Goal: Task Accomplishment & Management: Manage account settings

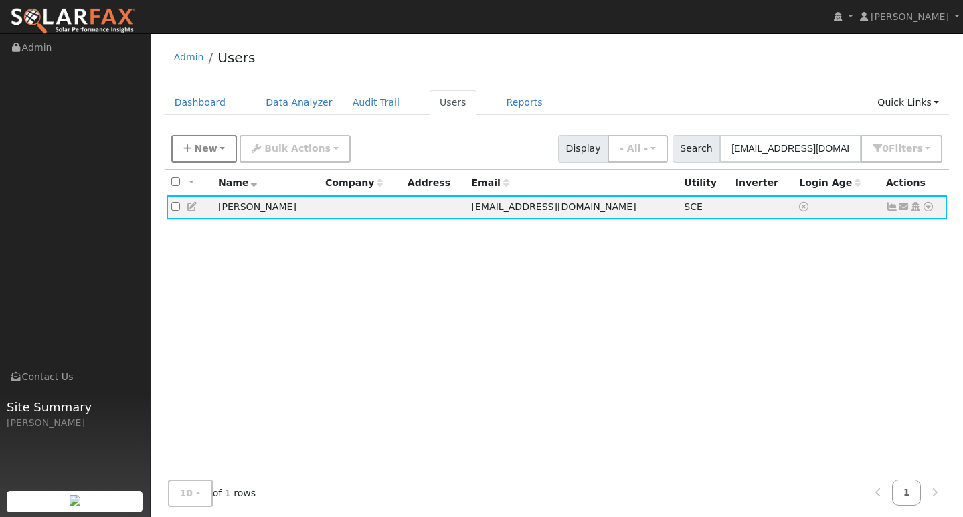
click at [202, 137] on button "New" at bounding box center [204, 148] width 66 height 27
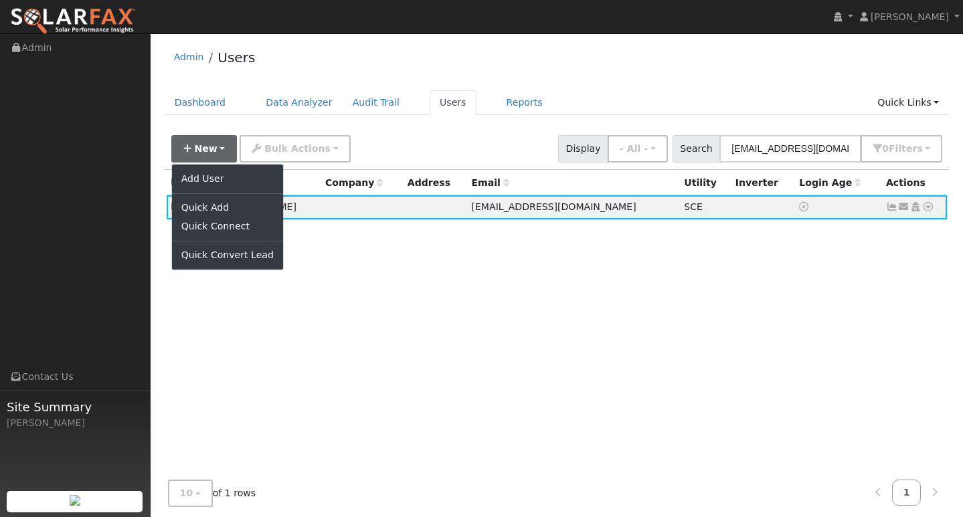
click at [201, 180] on link "Add User" at bounding box center [227, 178] width 111 height 19
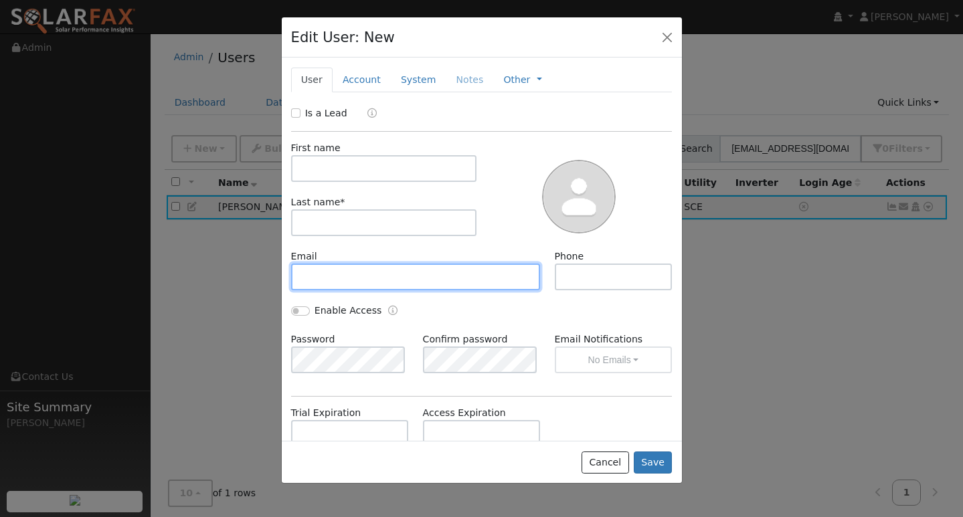
paste input "navarrojesus1970@yahoo.com"
type input "navarrojesus1970@yahoo.com"
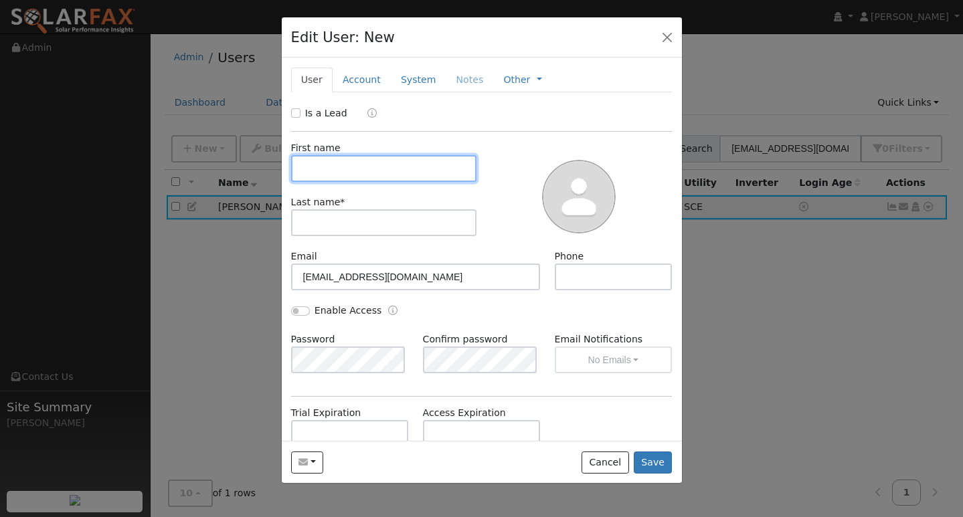
click at [375, 173] on input "text" at bounding box center [384, 168] width 186 height 27
type input "JESUS"
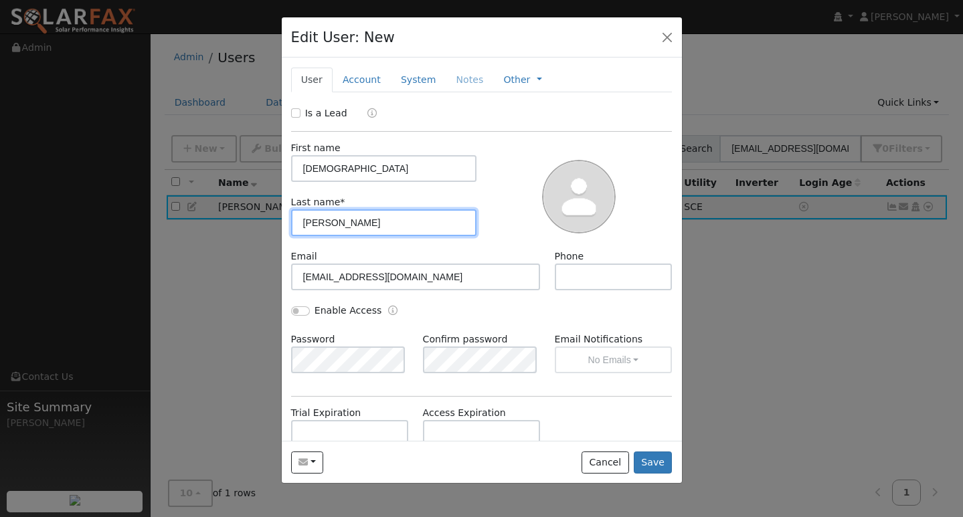
type input "NAVARRO"
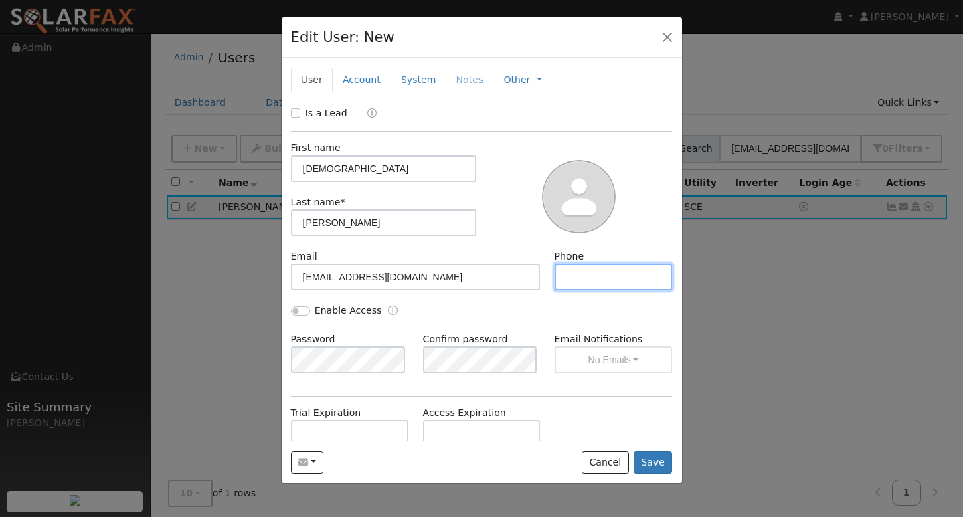
paste input "(661) 917-4128"
type input "(661) 917-4128"
click at [644, 462] on button "Save" at bounding box center [653, 463] width 39 height 23
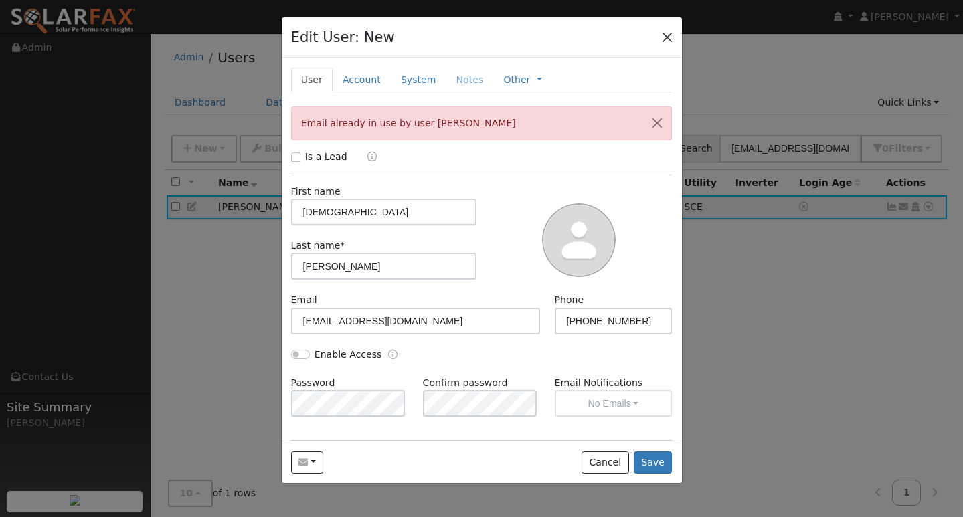
click at [668, 35] on button "button" at bounding box center [667, 36] width 19 height 19
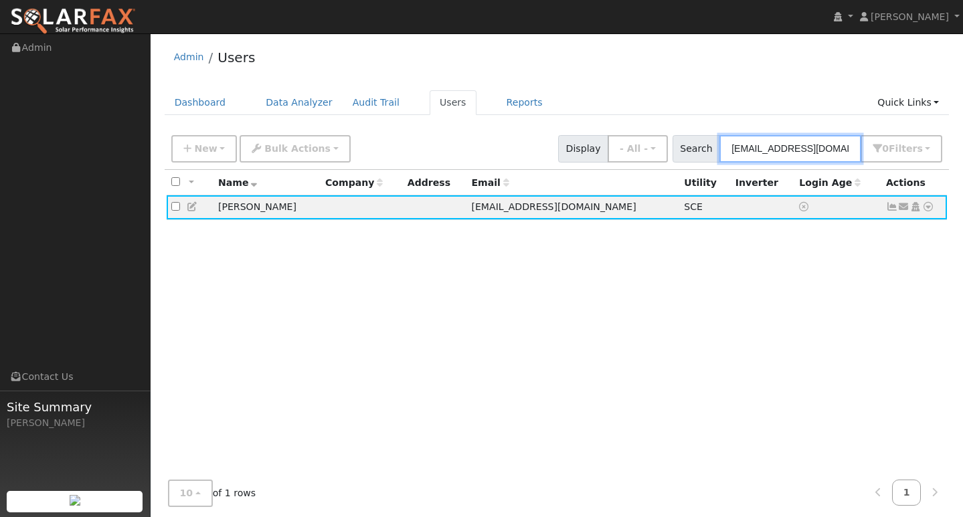
click at [790, 155] on input "rortiz205@gmail.com" at bounding box center [790, 148] width 142 height 27
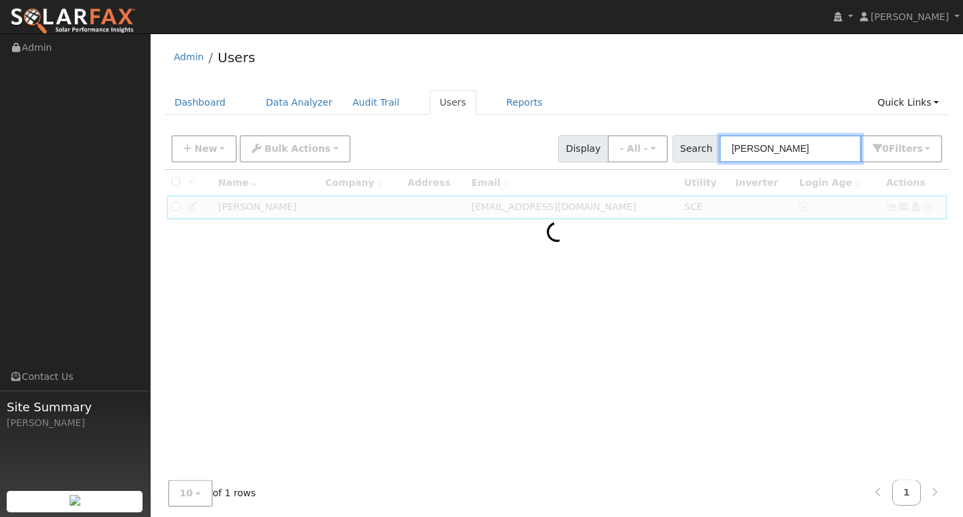
type input "CESAR REYES"
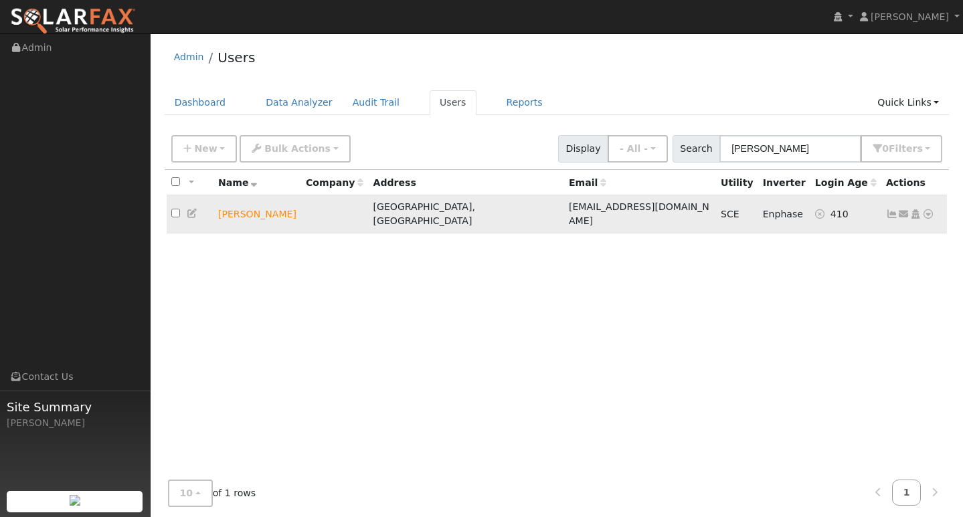
click at [893, 209] on icon at bounding box center [892, 213] width 12 height 9
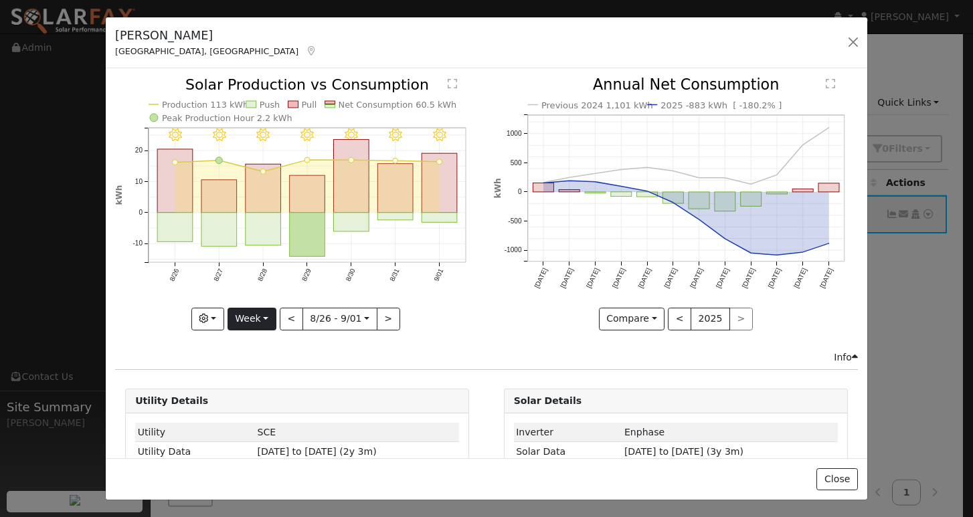
click at [252, 314] on button "Week" at bounding box center [252, 319] width 49 height 23
click at [253, 394] on link "Year" at bounding box center [274, 402] width 93 height 19
type input "2024-09-01"
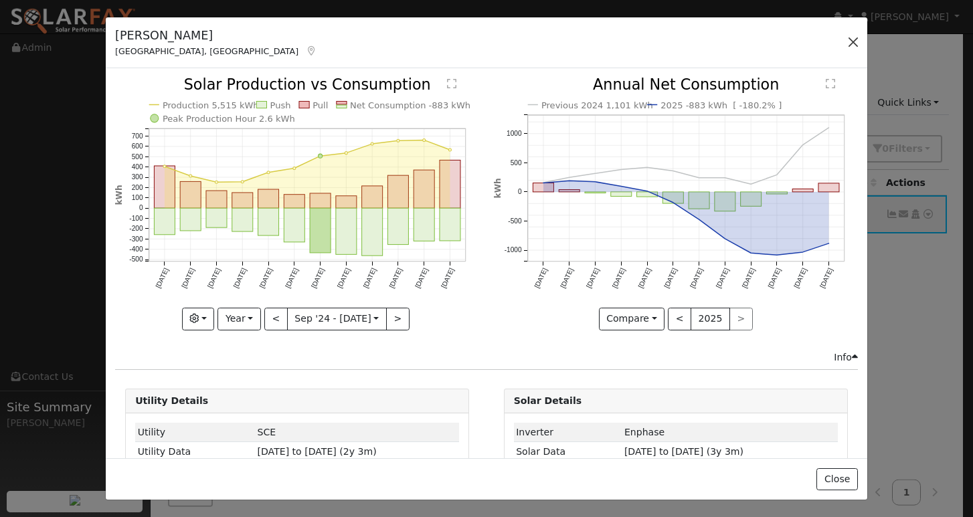
click at [854, 42] on button "button" at bounding box center [853, 42] width 19 height 19
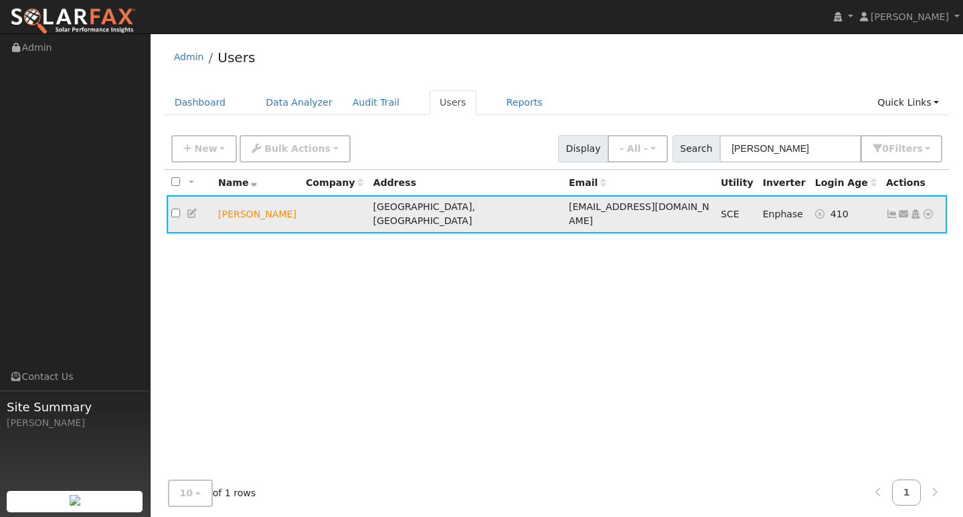
click at [925, 213] on icon at bounding box center [928, 213] width 12 height 9
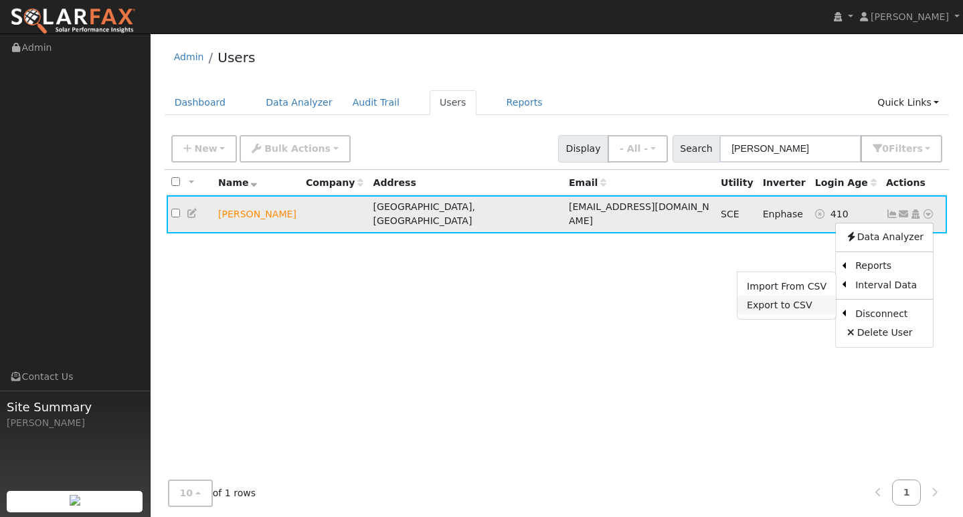
click at [782, 298] on link "Export to CSV" at bounding box center [786, 305] width 98 height 19
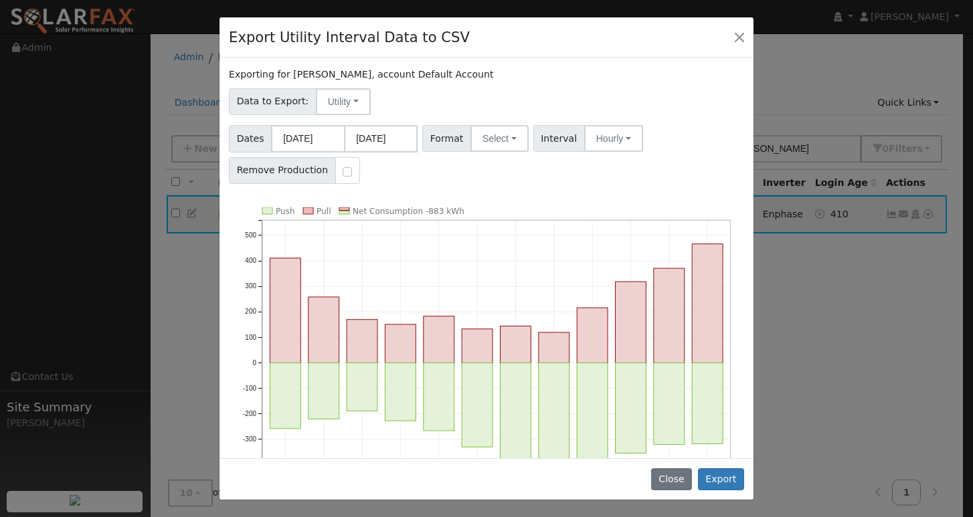
scroll to position [72, 0]
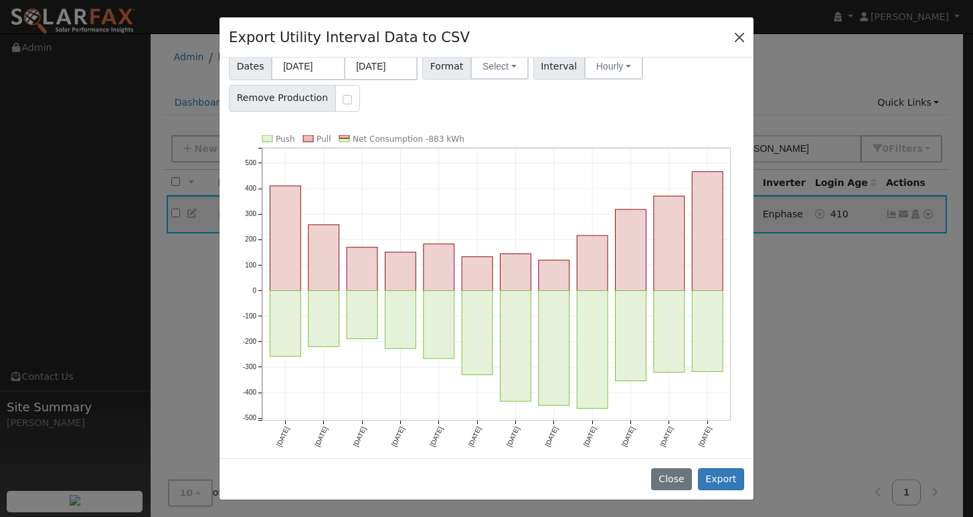
click at [736, 38] on button "Close" at bounding box center [739, 36] width 19 height 19
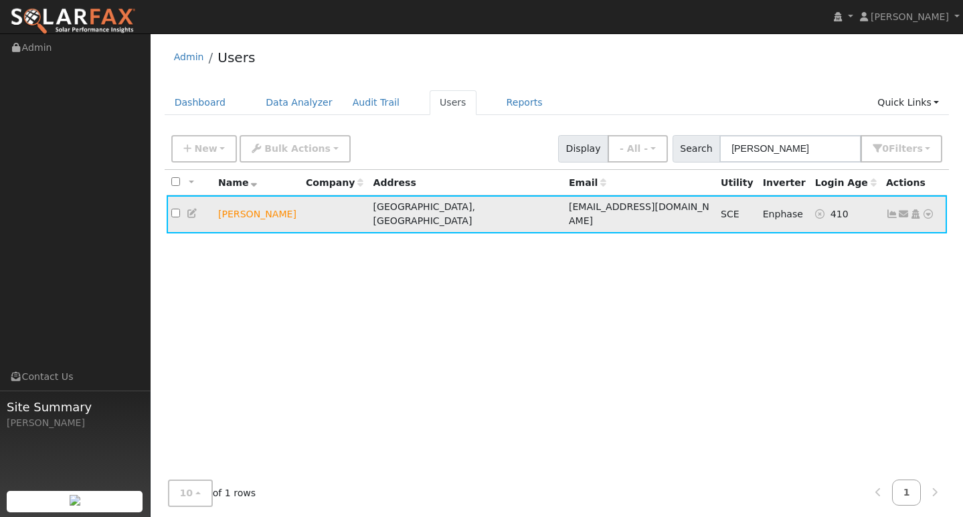
click at [927, 212] on icon at bounding box center [928, 213] width 12 height 9
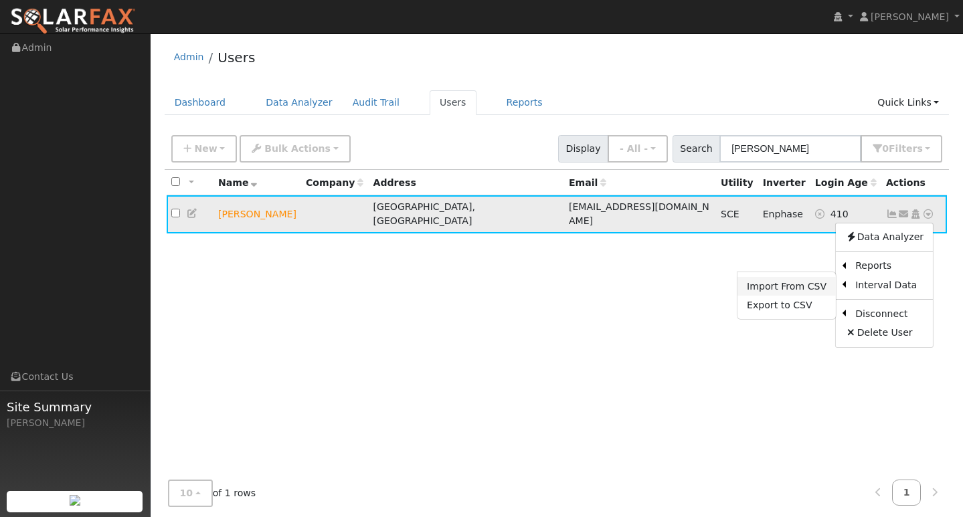
click at [778, 282] on link "Import From CSV" at bounding box center [786, 286] width 98 height 19
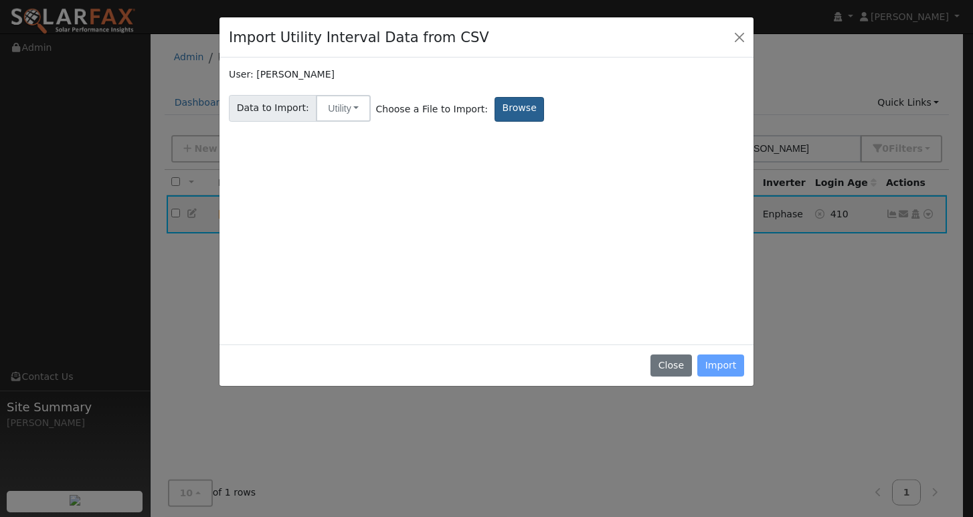
click at [494, 108] on label "Browse" at bounding box center [519, 109] width 50 height 25
click at [0, 0] on input "Browse" at bounding box center [0, 0] width 0 height 0
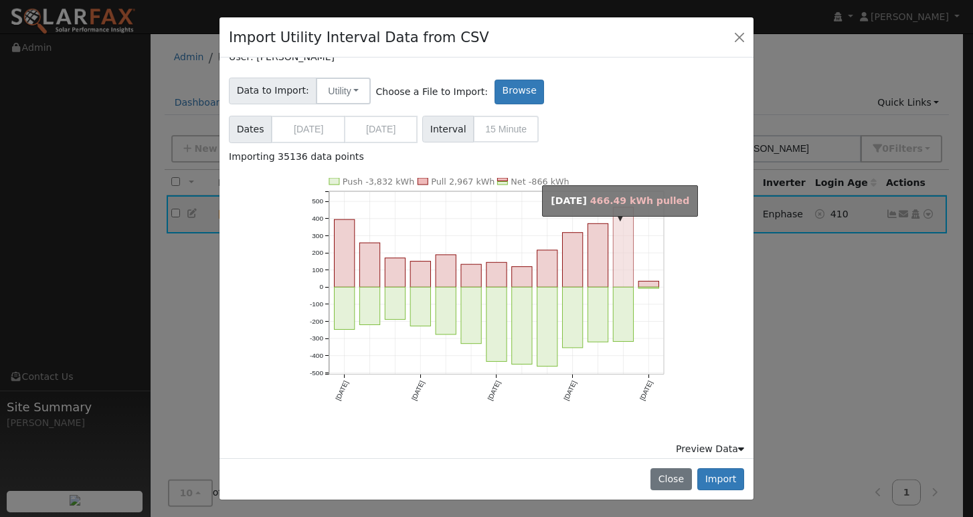
scroll to position [0, 0]
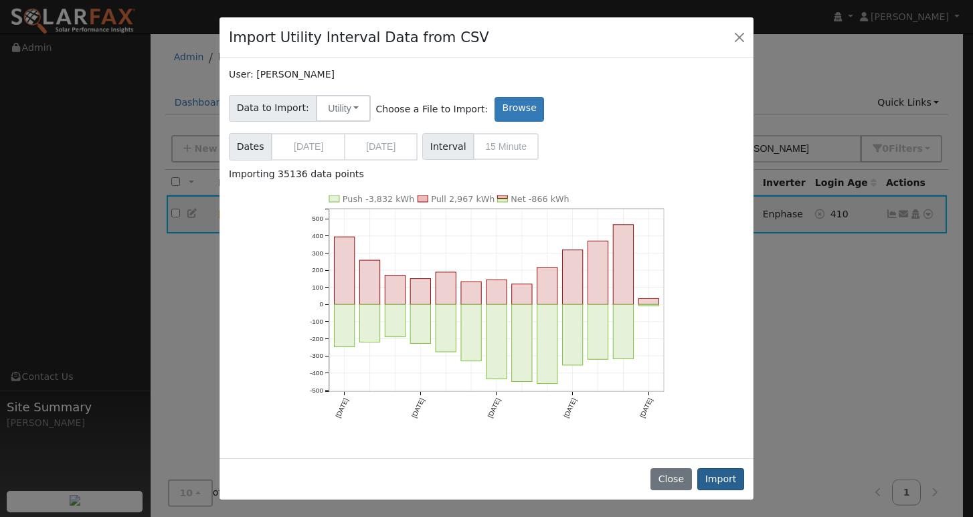
click at [718, 479] on button "Import" at bounding box center [720, 479] width 47 height 23
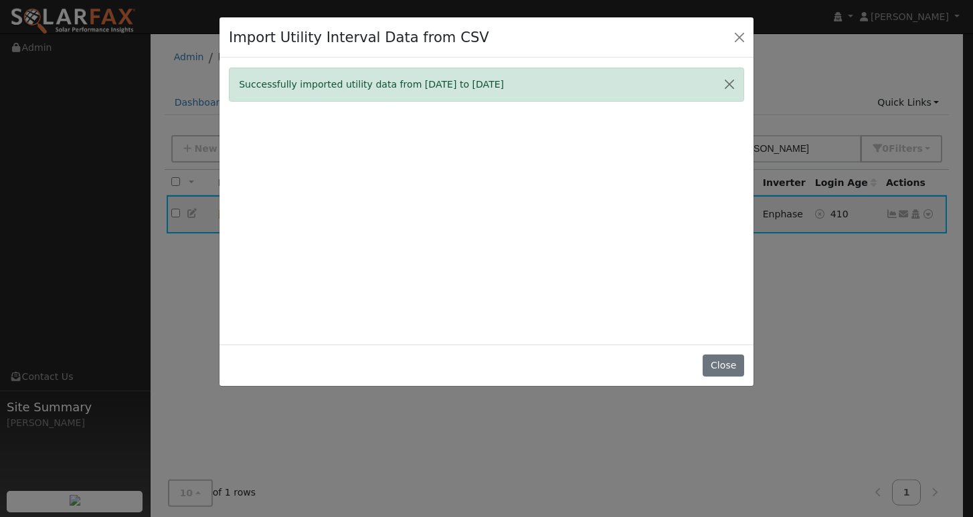
click at [592, 330] on div "Successfully imported utility data from 09/02/24 to 09/02/25" at bounding box center [486, 202] width 515 height 268
click at [723, 376] on button "Close" at bounding box center [723, 366] width 41 height 23
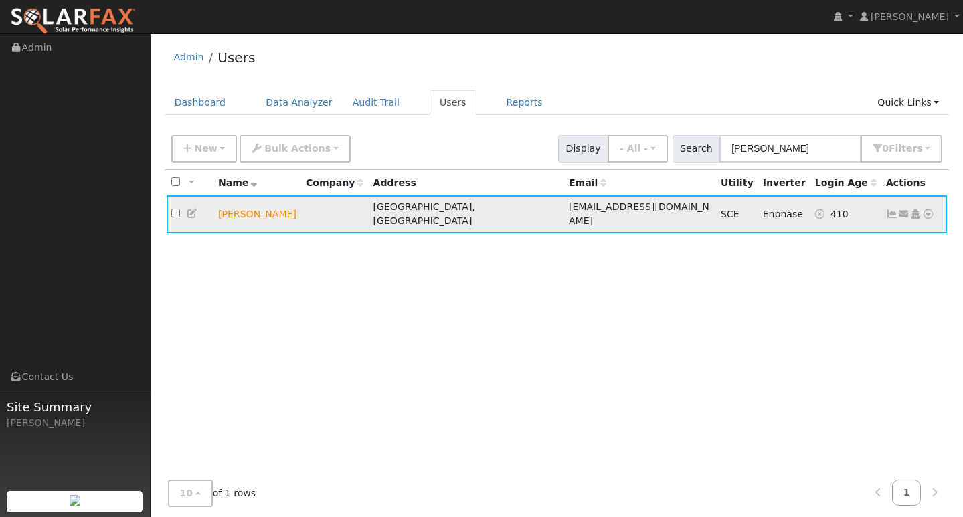
click at [892, 210] on icon at bounding box center [892, 213] width 12 height 9
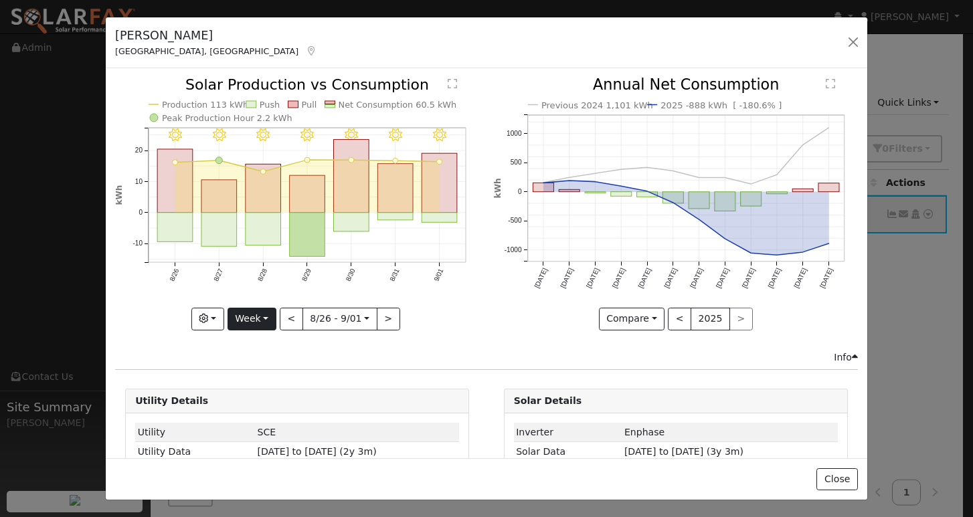
click at [254, 316] on button "Week" at bounding box center [252, 319] width 49 height 23
click at [258, 401] on link "Year" at bounding box center [274, 402] width 93 height 19
type input "2024-09-01"
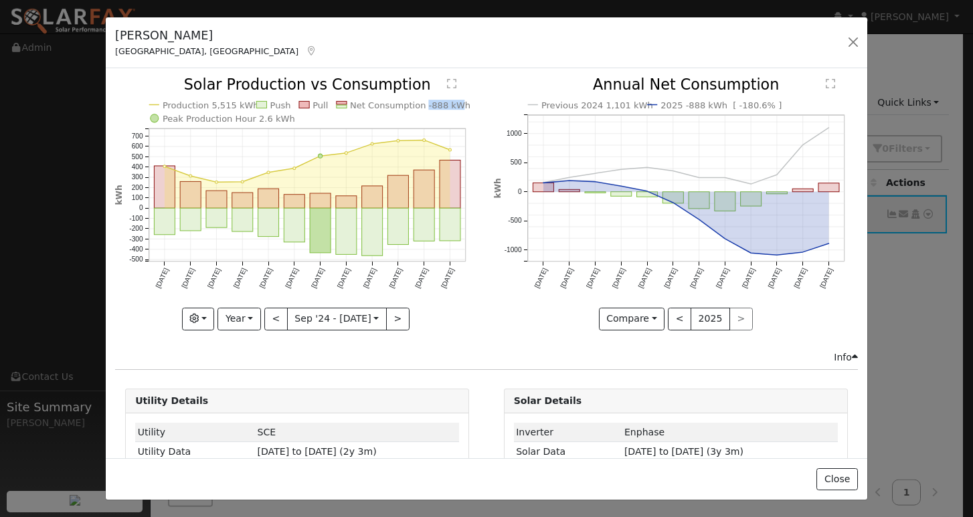
drag, startPoint x: 415, startPoint y: 104, endPoint x: 450, endPoint y: 105, distance: 35.5
click at [450, 105] on text "Net Consumption -888 kWh" at bounding box center [410, 105] width 120 height 10
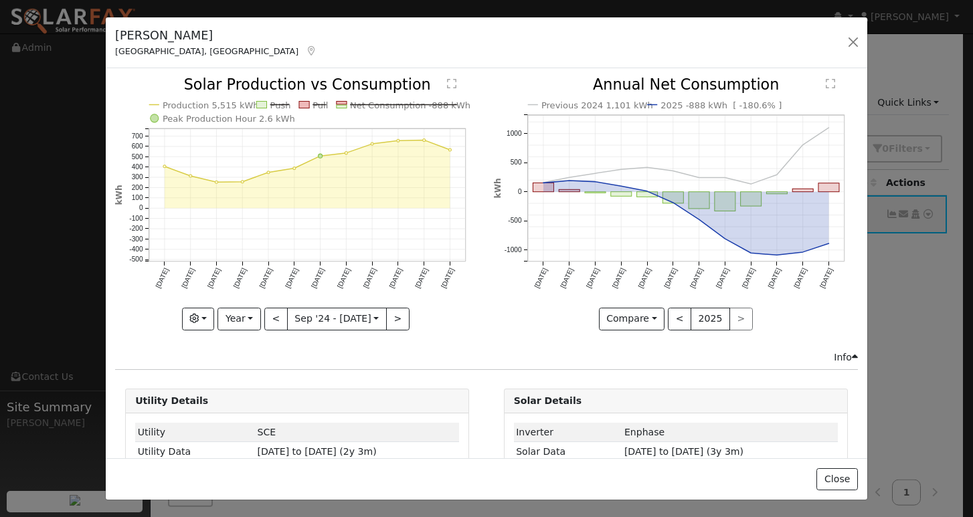
click at [448, 109] on text "Net Consumption -888 kWh" at bounding box center [410, 105] width 120 height 10
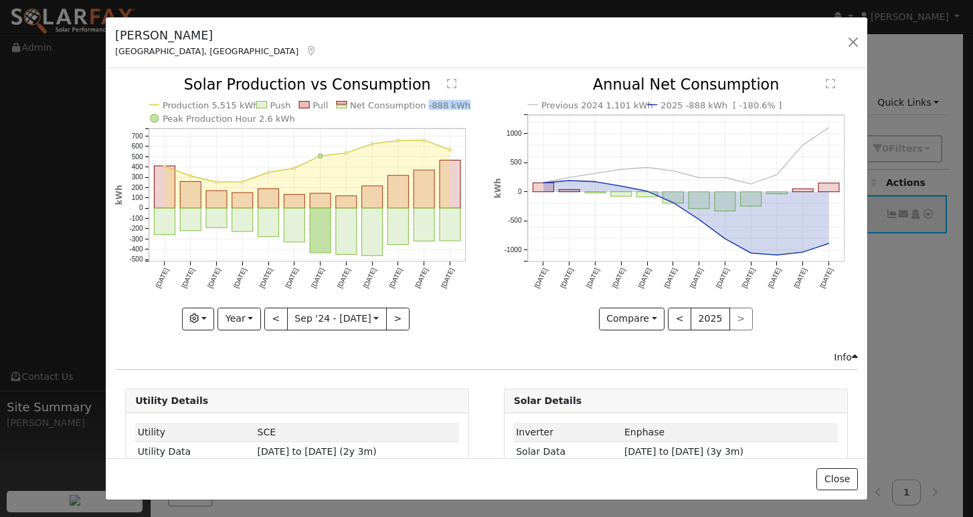
copy text "-888 kWh"
drag, startPoint x: 415, startPoint y: 105, endPoint x: 452, endPoint y: 108, distance: 37.6
click at [452, 108] on text "Net Consumption -888 kWh" at bounding box center [410, 105] width 120 height 10
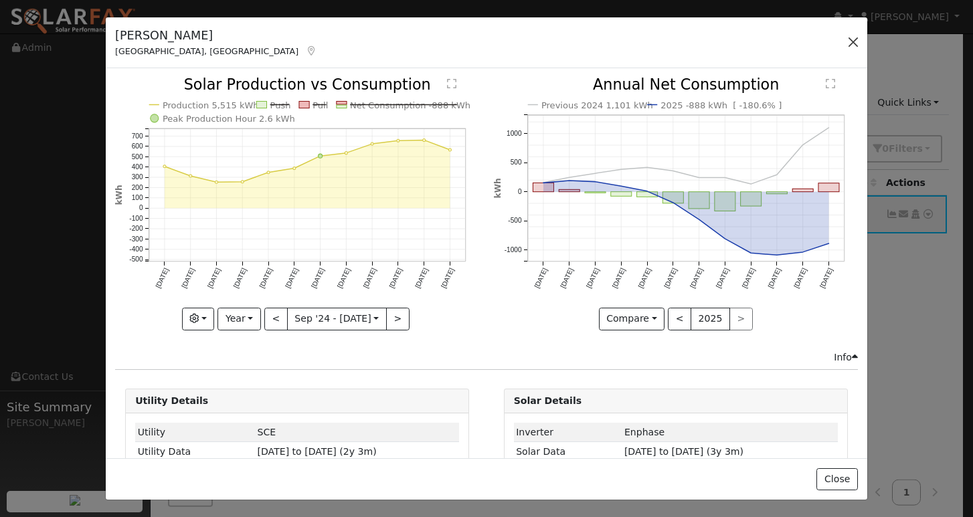
click at [856, 43] on button "button" at bounding box center [853, 42] width 19 height 19
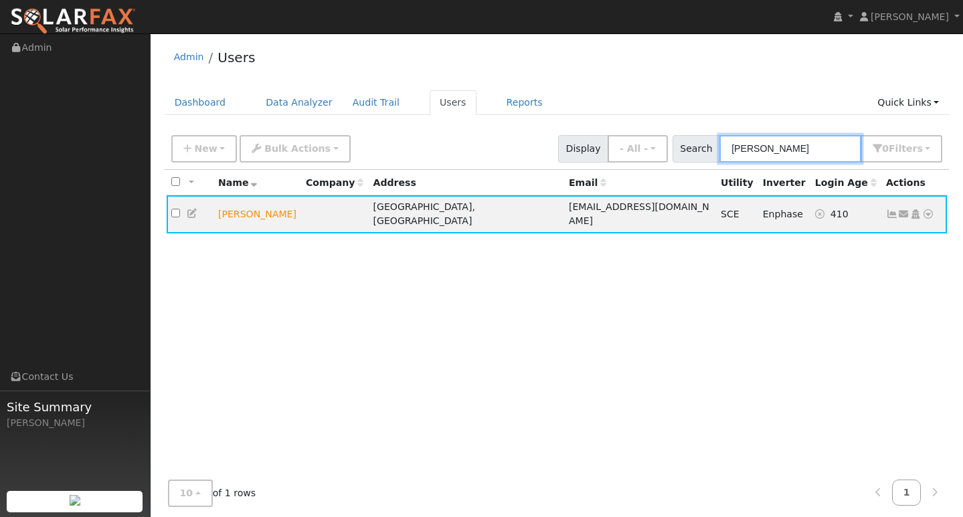
click at [800, 145] on input "CESAR REYES" at bounding box center [790, 148] width 142 height 27
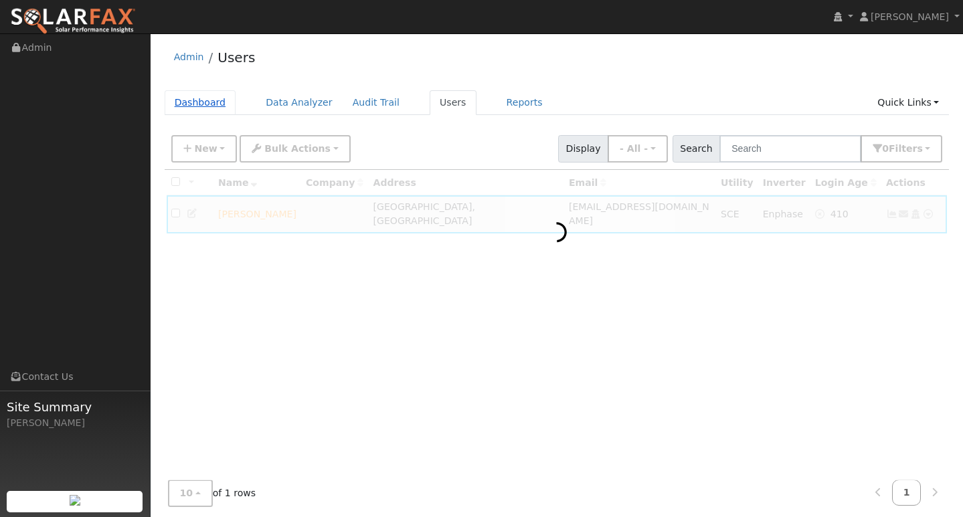
click at [210, 104] on link "Dashboard" at bounding box center [201, 102] width 72 height 25
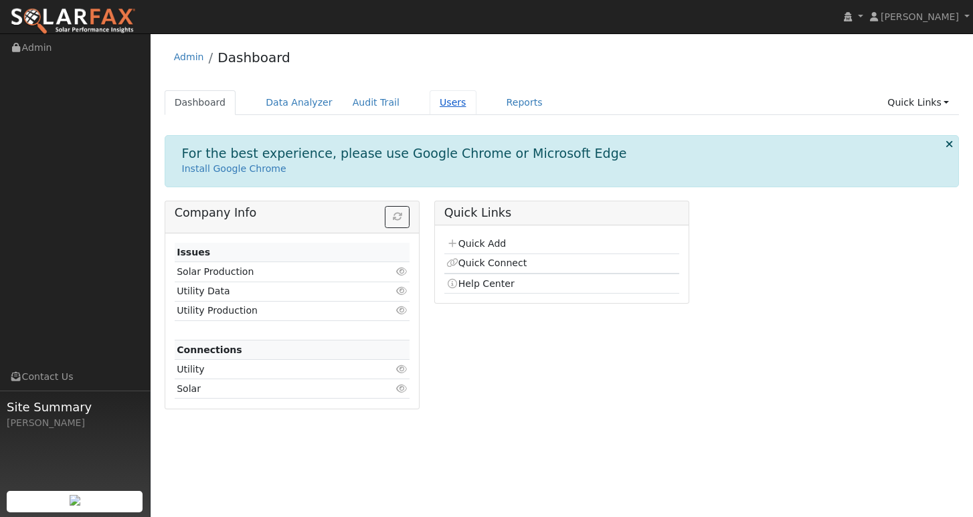
click at [449, 105] on link "Users" at bounding box center [453, 102] width 47 height 25
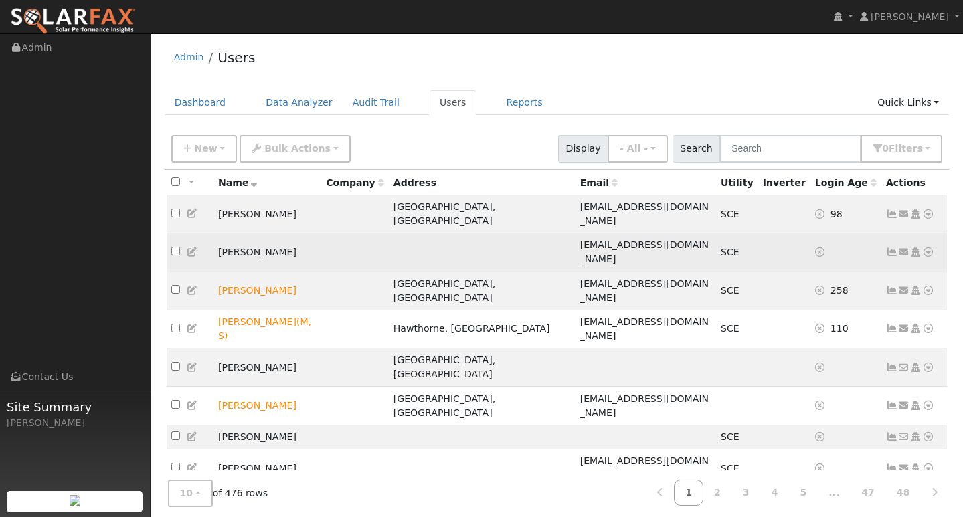
click at [894, 248] on icon at bounding box center [892, 252] width 12 height 9
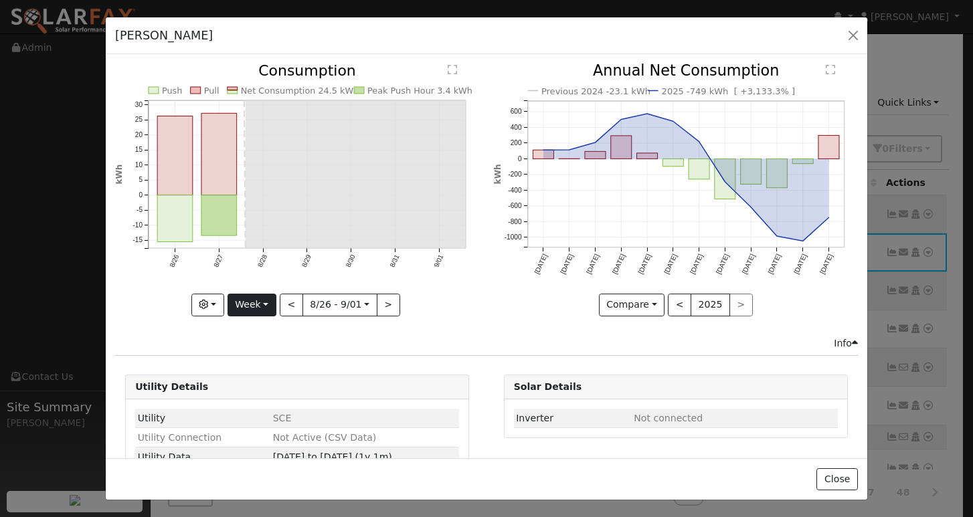
click at [257, 301] on button "Week" at bounding box center [252, 305] width 49 height 23
click at [257, 384] on link "Year" at bounding box center [274, 388] width 93 height 19
type input "2024-09-01"
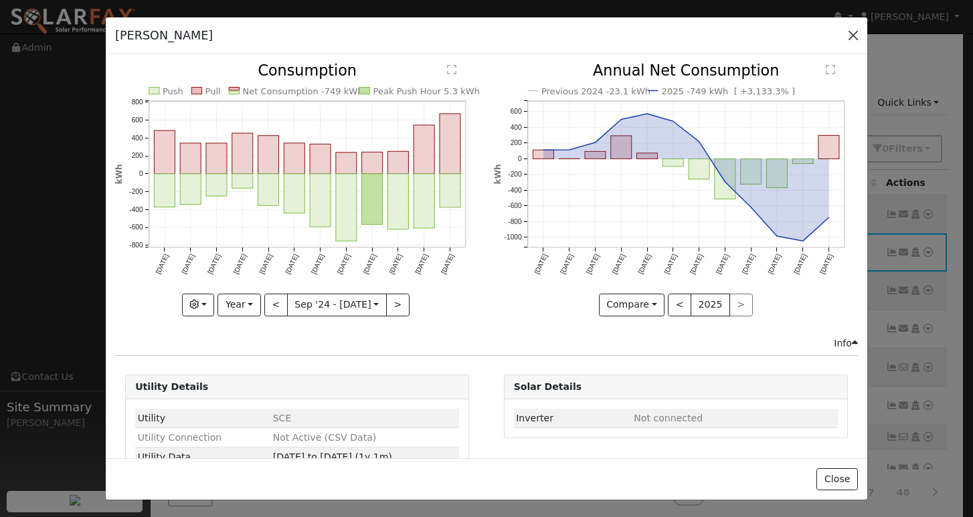
click at [852, 35] on button "button" at bounding box center [853, 35] width 19 height 19
